Goal: Information Seeking & Learning: Find specific fact

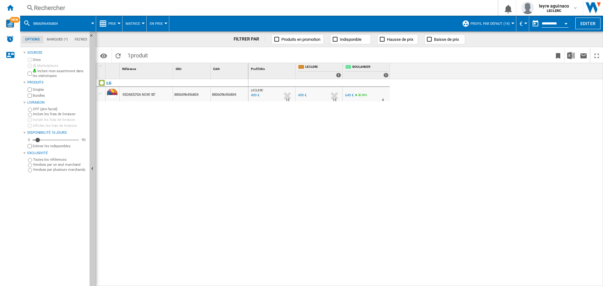
click at [307, 4] on div "Rechercher" at bounding box center [257, 7] width 447 height 9
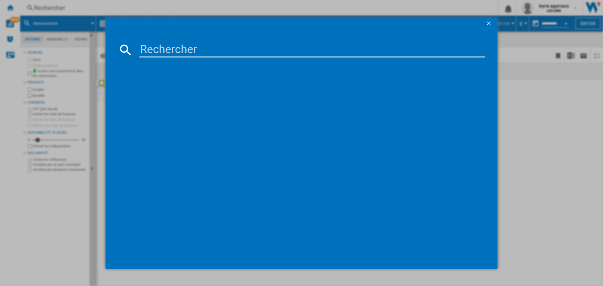
drag, startPoint x: 264, startPoint y: 50, endPoint x: 237, endPoint y: 29, distance: 34.7
click at [261, 47] on input at bounding box center [311, 49] width 345 height 15
type input "6935670500267"
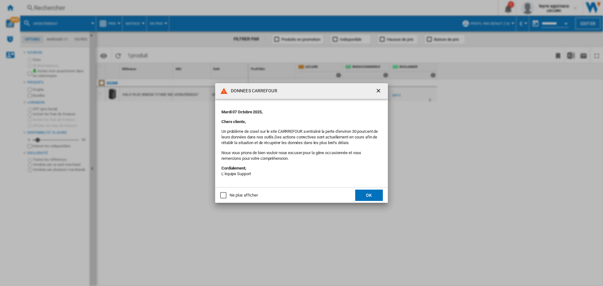
click at [373, 88] on button "button" at bounding box center [379, 91] width 13 height 13
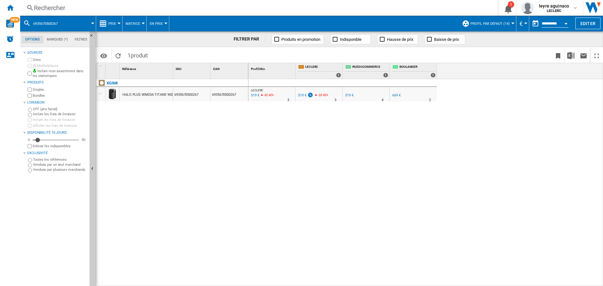
click at [244, 9] on div "Rechercher" at bounding box center [257, 7] width 447 height 9
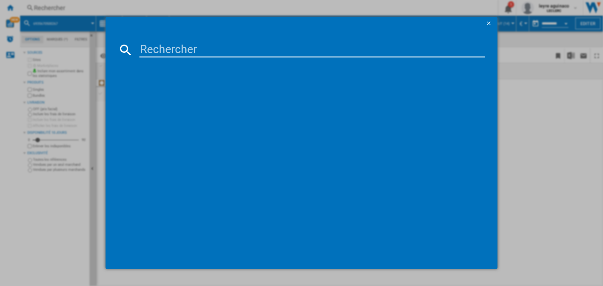
click at [212, 52] on input at bounding box center [311, 49] width 345 height 15
paste input "6935670500267"
type input "6935670500267"
